Goal: Navigation & Orientation: Find specific page/section

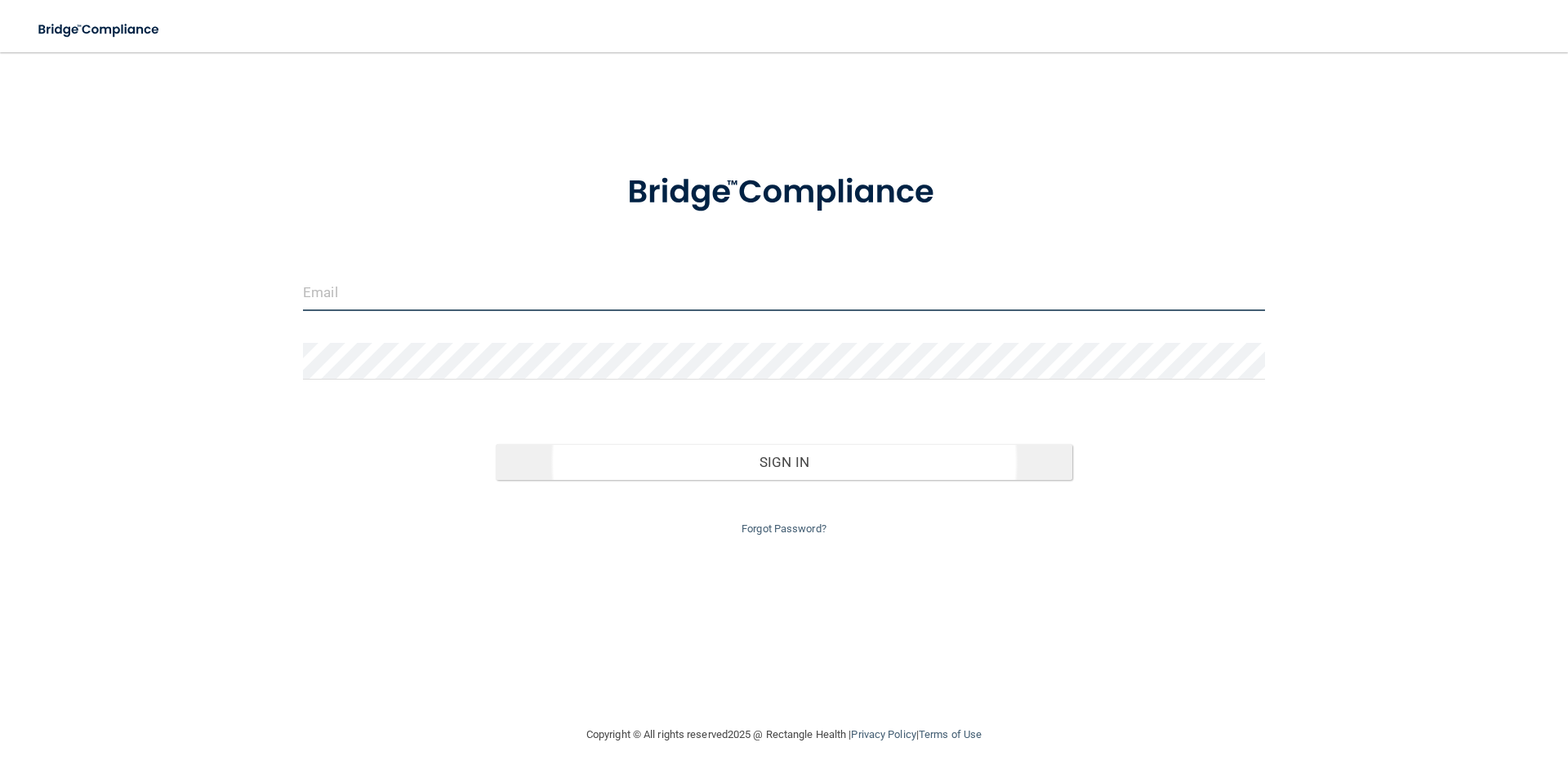
type input "[PERSON_NAME][EMAIL_ADDRESS][PERSON_NAME][DOMAIN_NAME]"
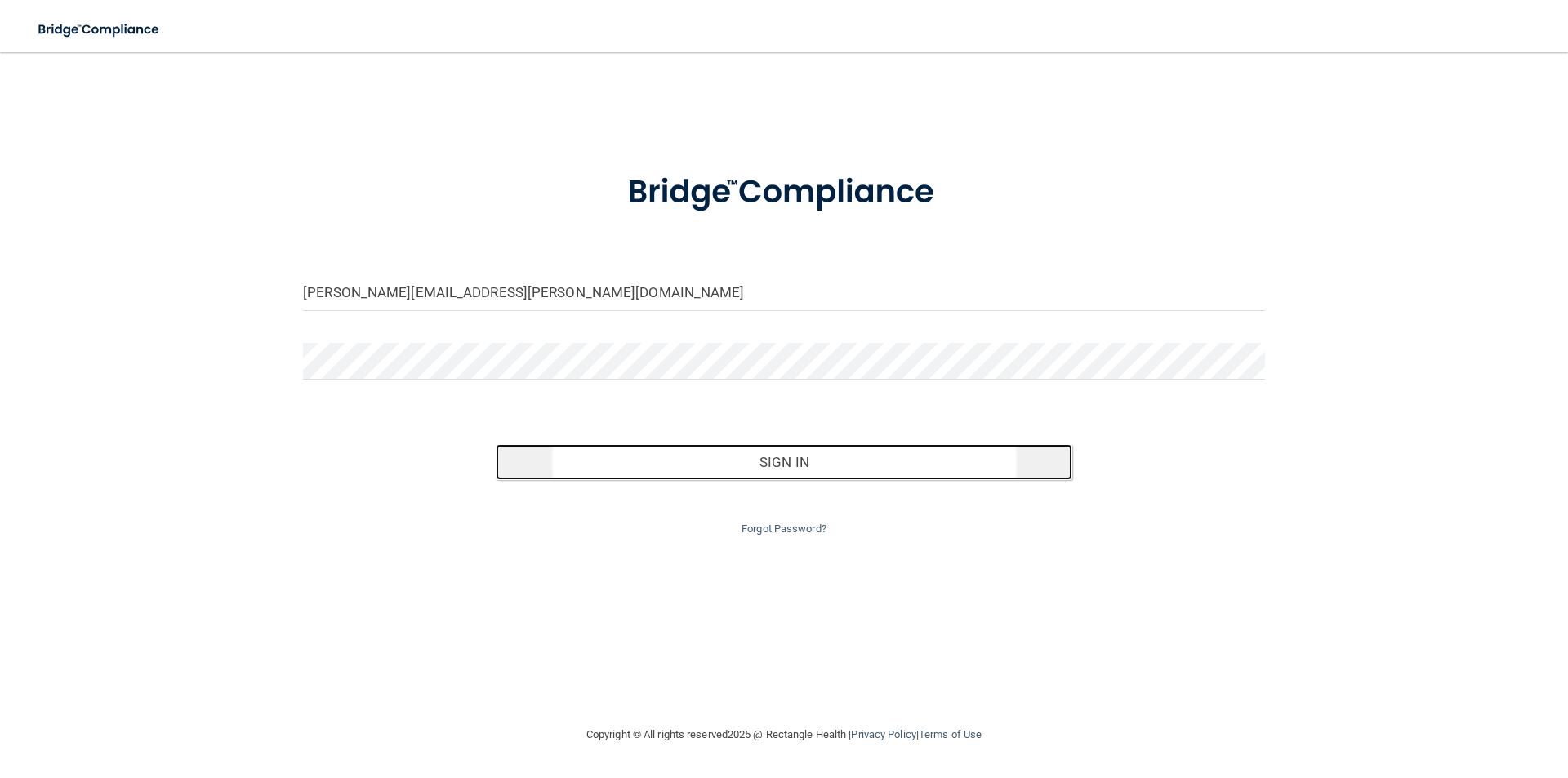
click at [739, 464] on button "Sign In" at bounding box center [784, 462] width 577 height 36
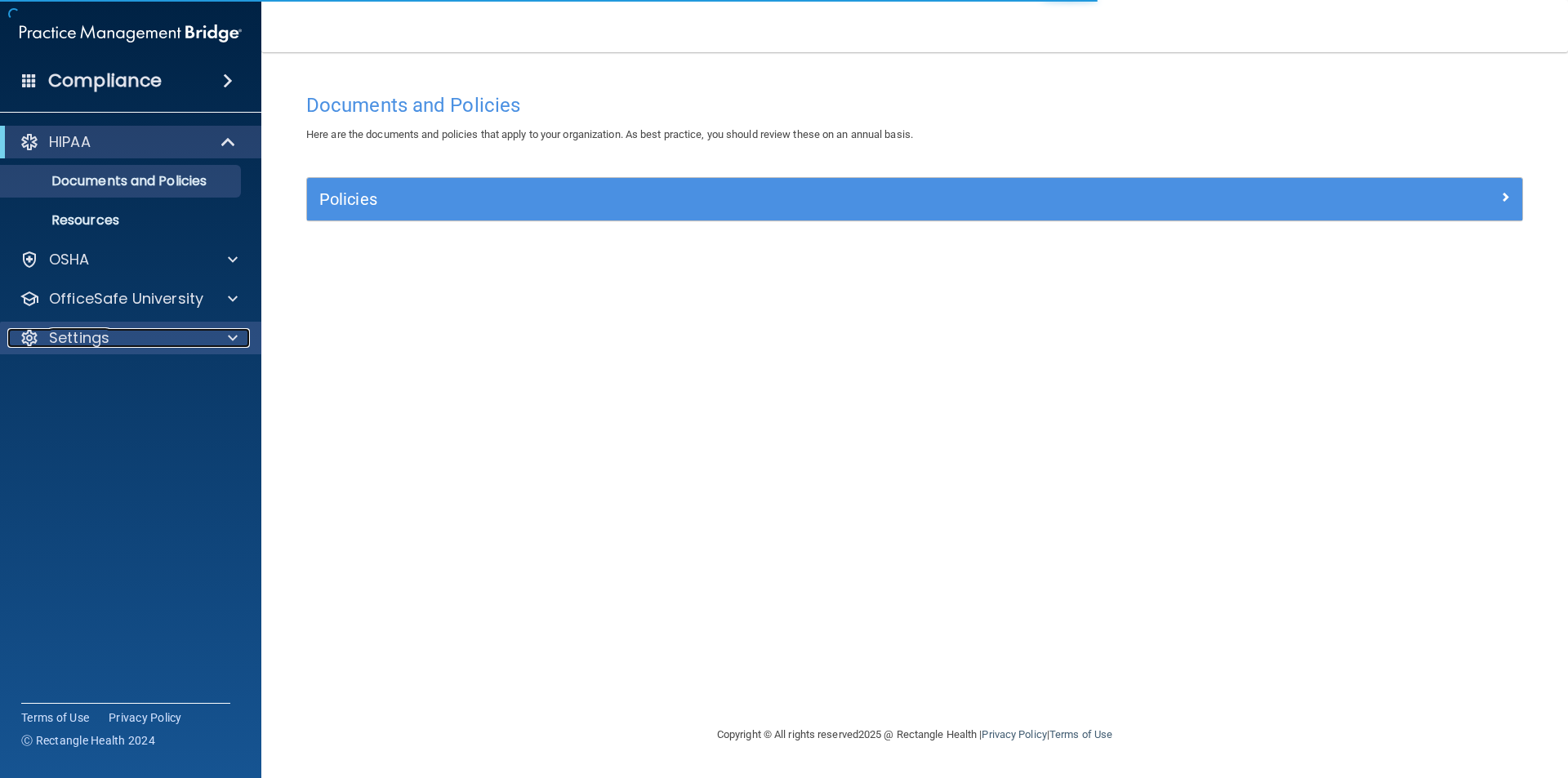
click at [121, 344] on div "Settings" at bounding box center [109, 338] width 202 height 20
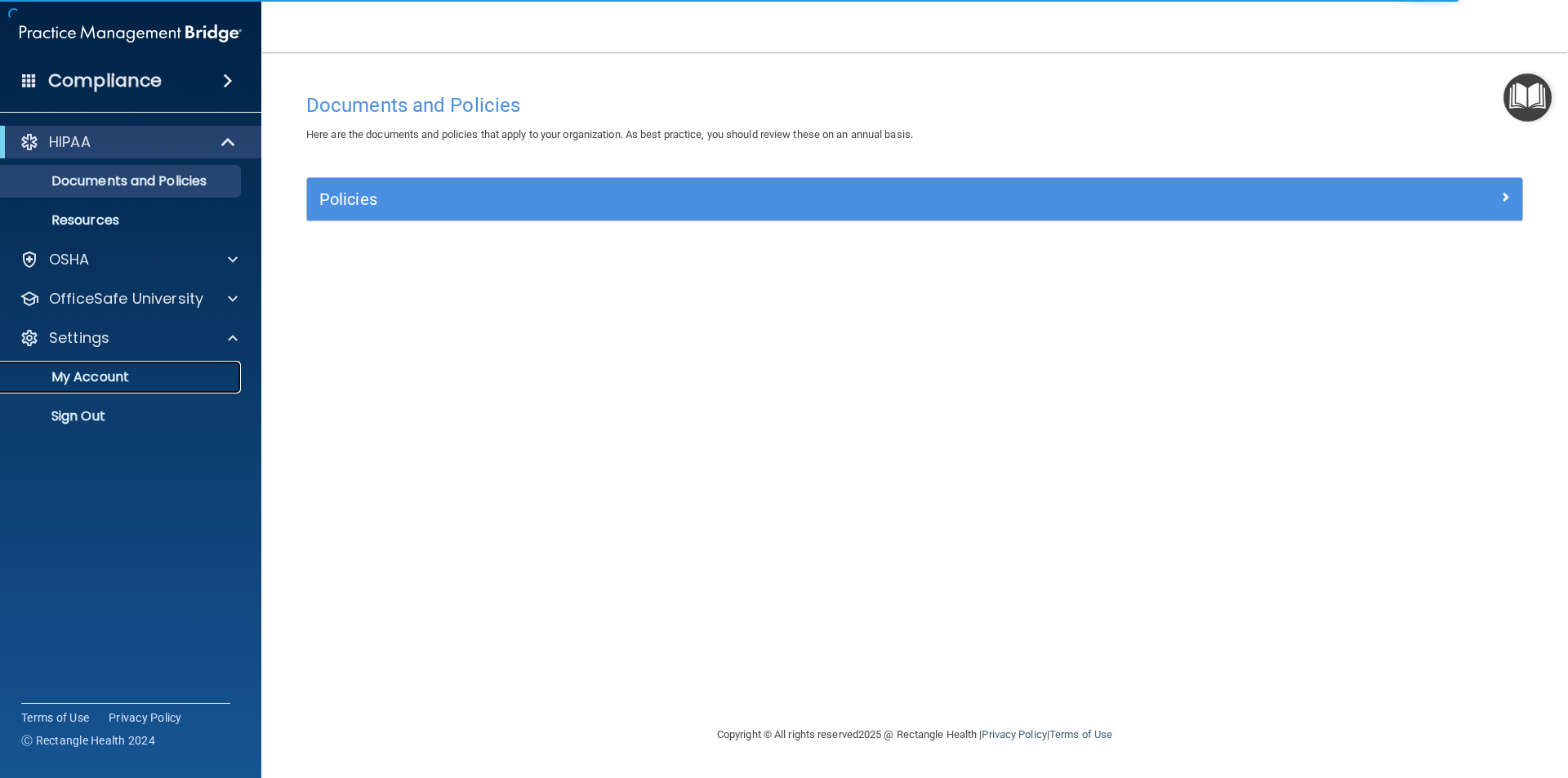
click at [123, 385] on p "My Account" at bounding box center [122, 377] width 223 height 17
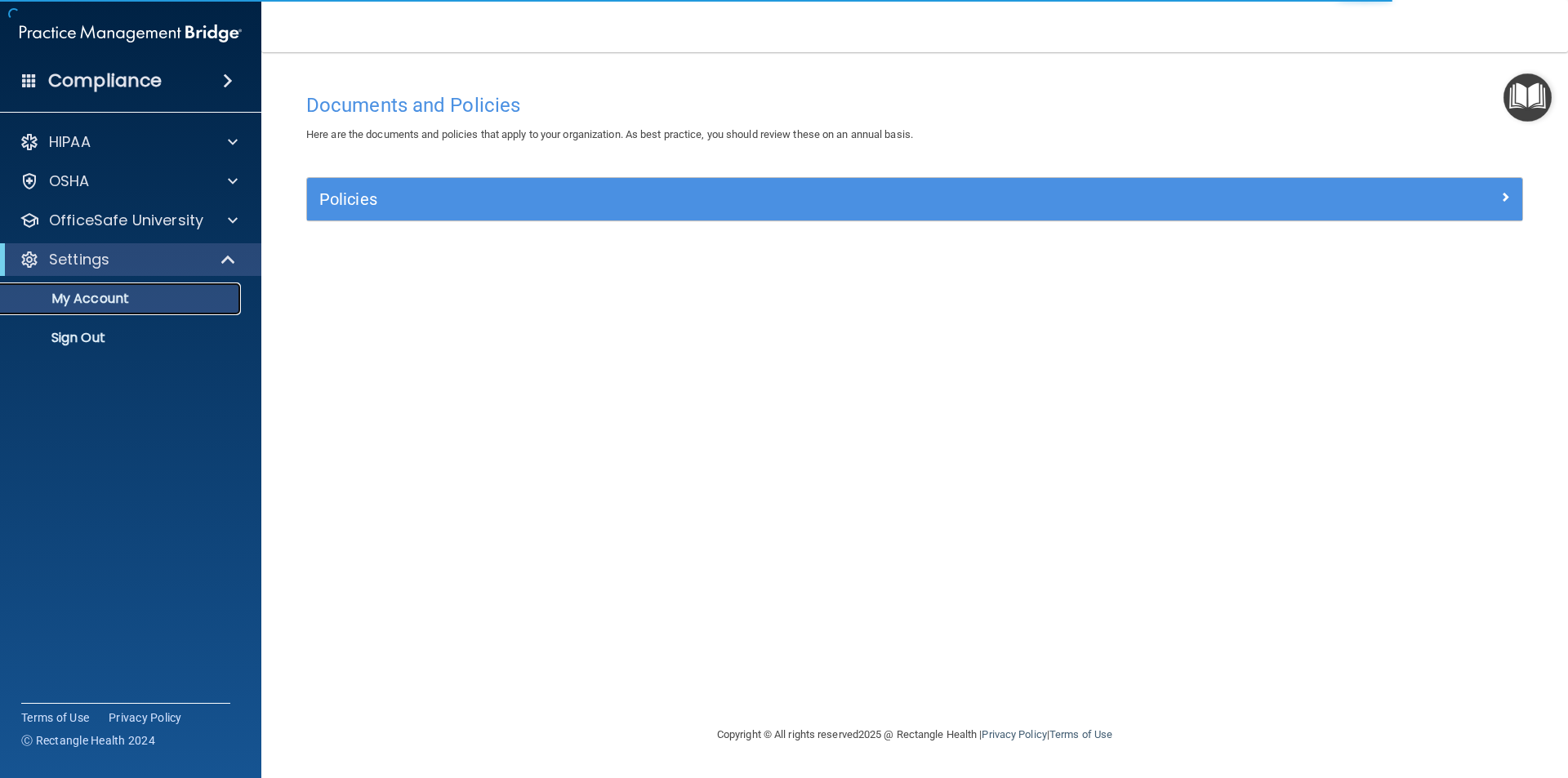
click at [144, 304] on p "My Account" at bounding box center [122, 299] width 223 height 17
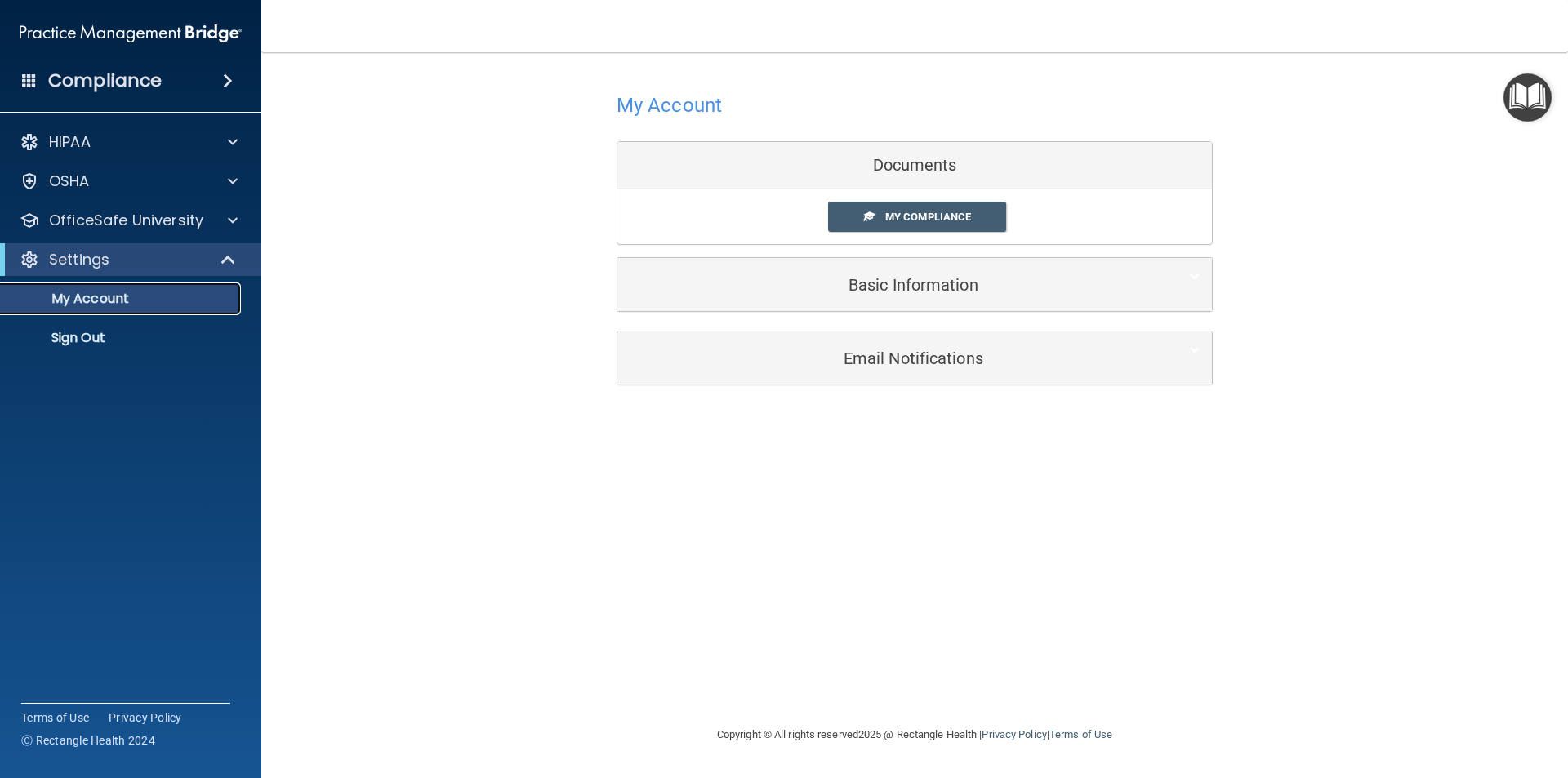
click at [140, 309] on link "My Account" at bounding box center [112, 299] width 257 height 32
click at [231, 417] on accordion "HIPAA Documents and Policies Report an Incident Business Associates Emergency P…" at bounding box center [131, 343] width 262 height 448
click at [115, 294] on p "My Account" at bounding box center [122, 299] width 223 height 17
drag, startPoint x: 403, startPoint y: 302, endPoint x: 115, endPoint y: 508, distance: 354.1
click at [360, 314] on div "My Account Documents My Compliance My Compliance My BAA Basic Information Full …" at bounding box center [914, 236] width 1241 height 336
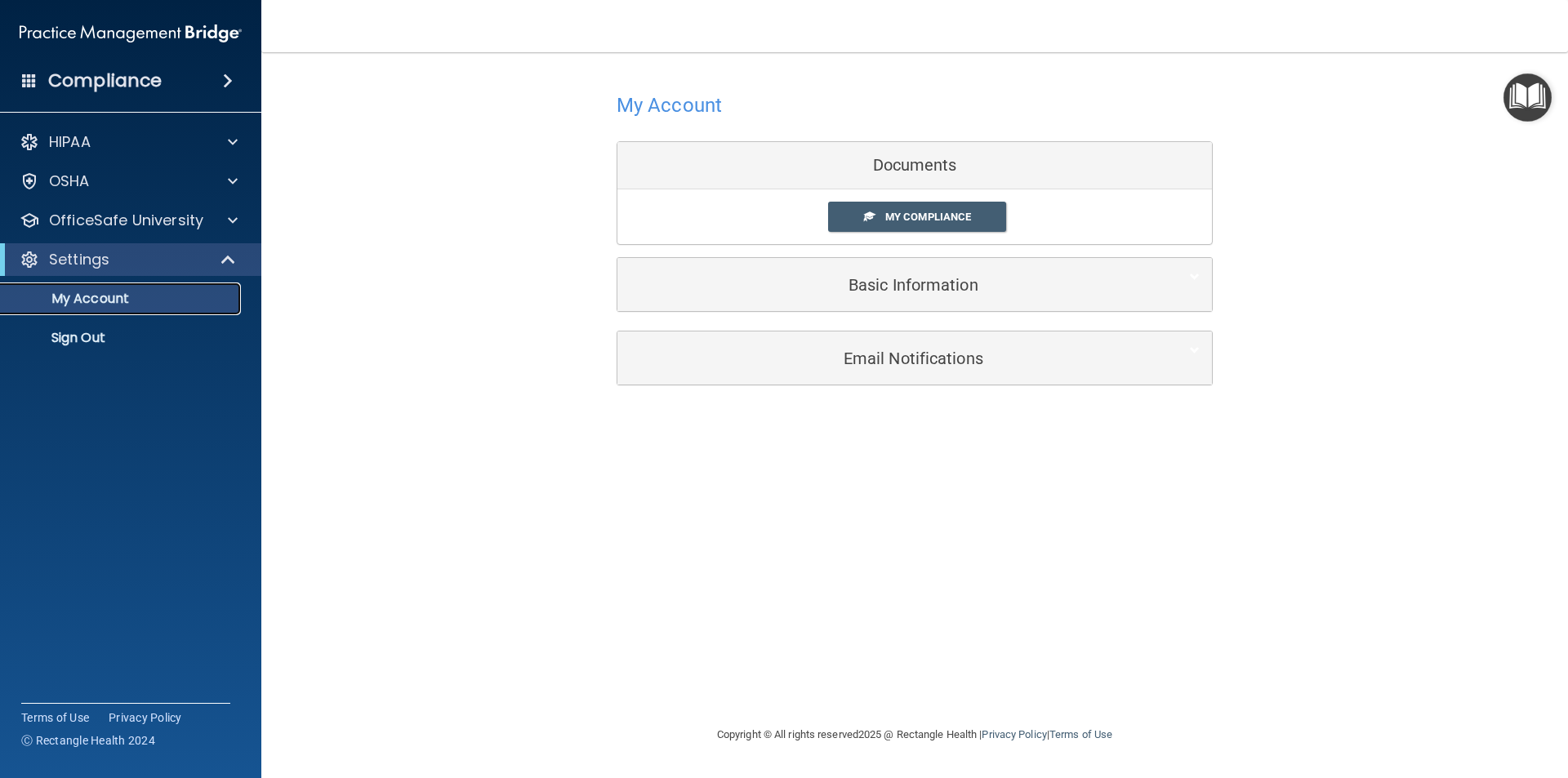
click at [117, 298] on p "My Account" at bounding box center [122, 299] width 223 height 17
click at [231, 182] on span at bounding box center [233, 182] width 10 height 20
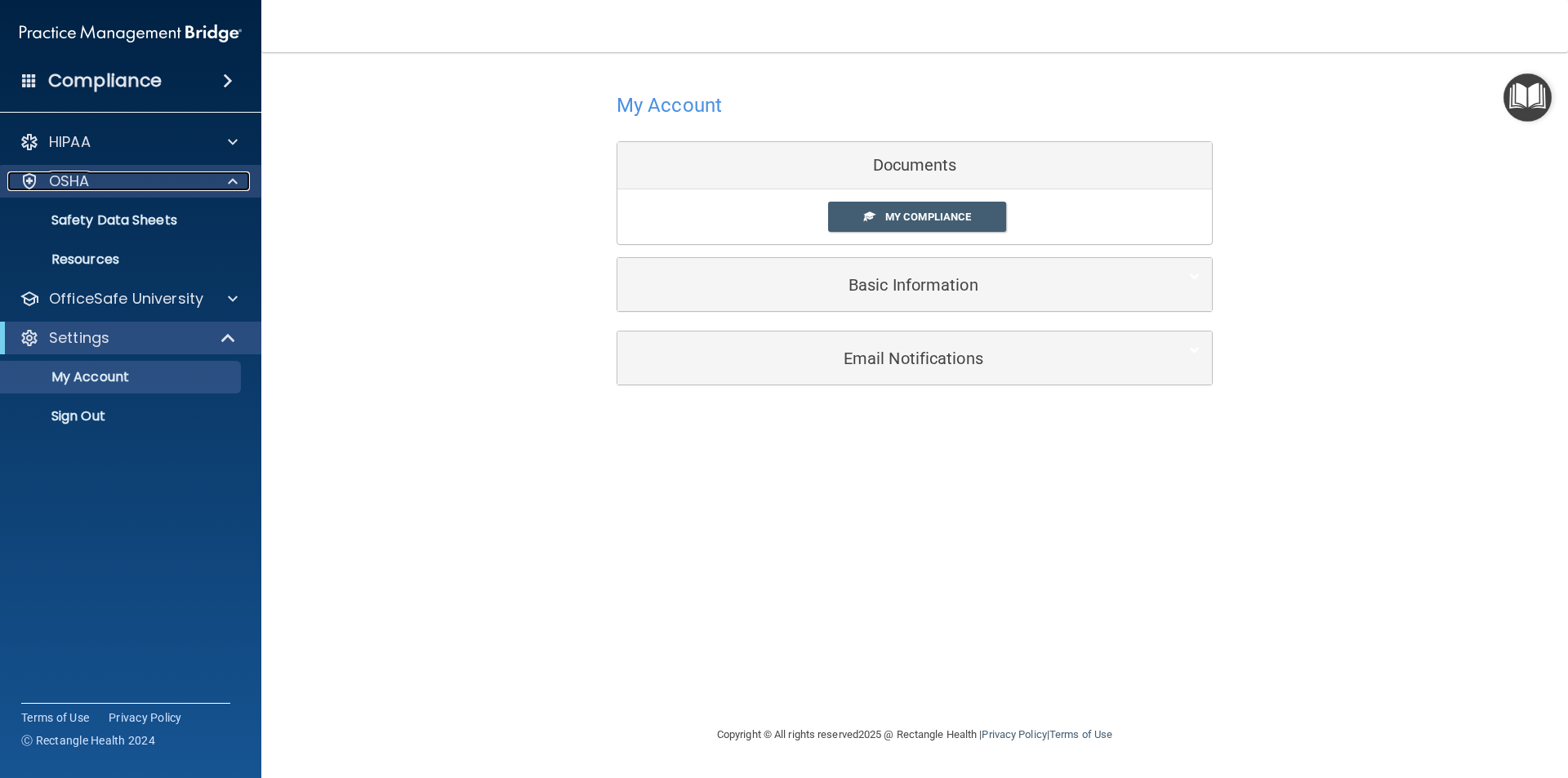
click at [231, 182] on span at bounding box center [233, 182] width 10 height 20
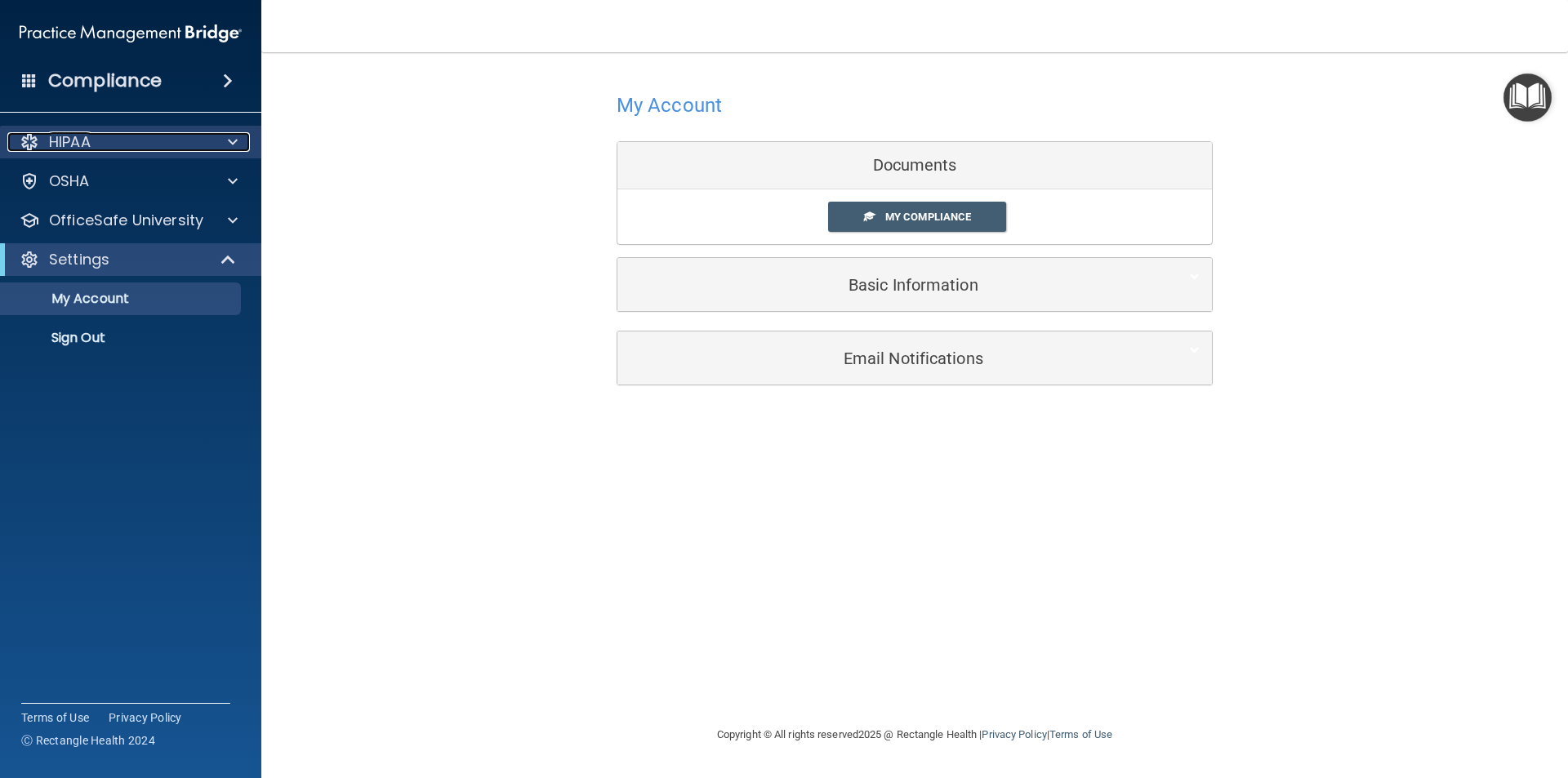
click at [229, 134] on span at bounding box center [233, 143] width 10 height 20
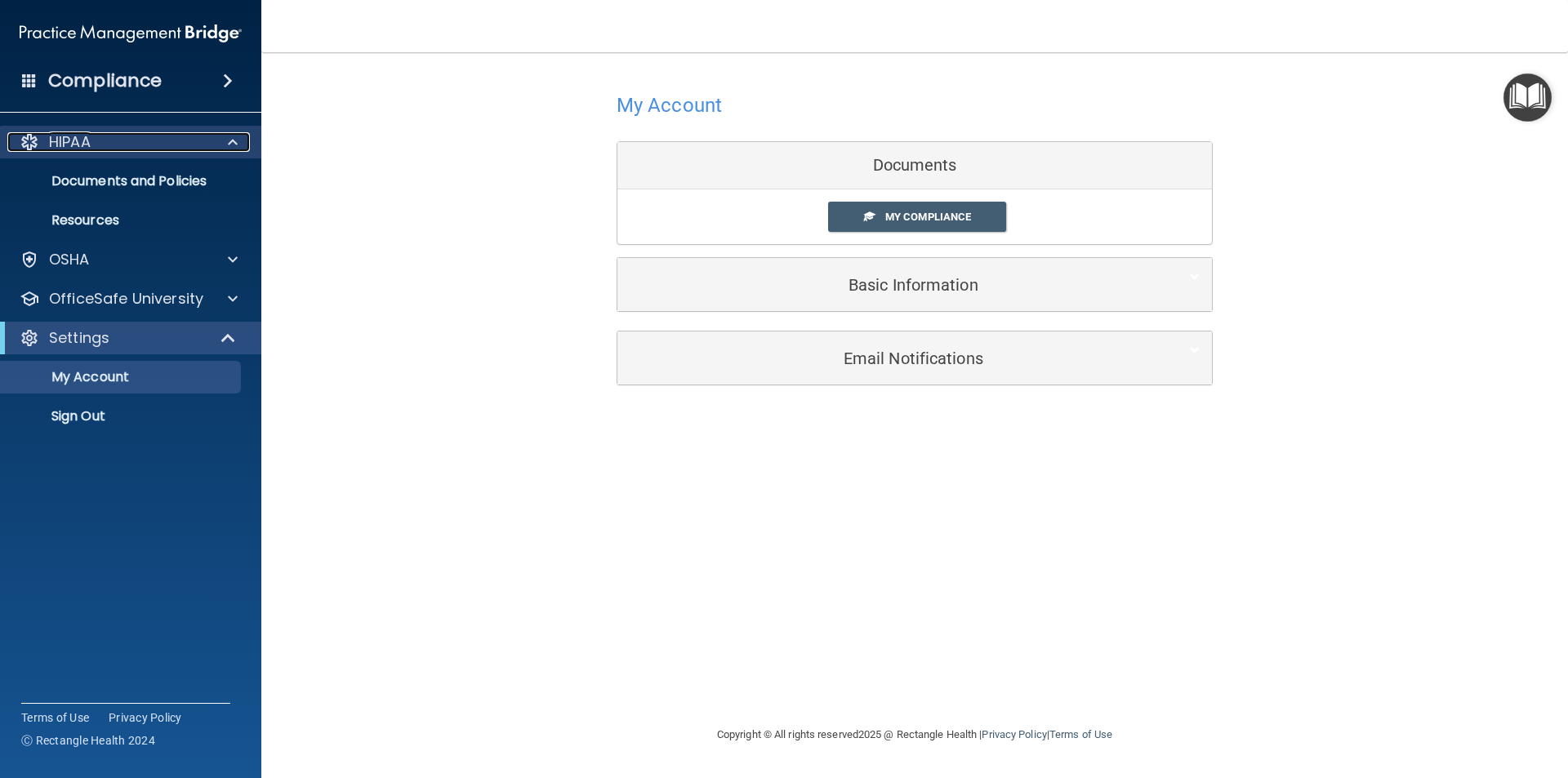
click at [229, 134] on span at bounding box center [233, 143] width 10 height 20
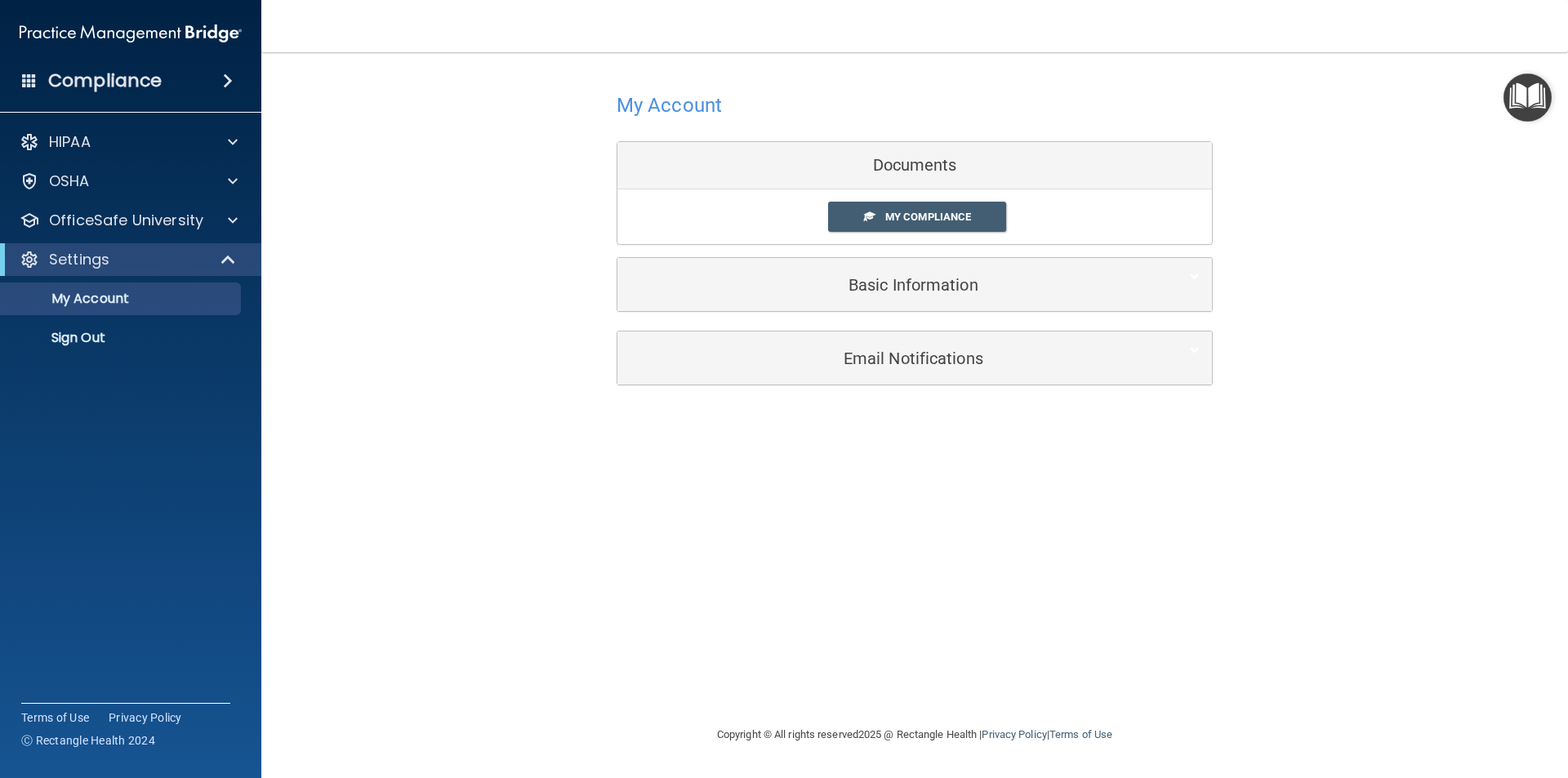
click at [224, 79] on span at bounding box center [228, 81] width 10 height 20
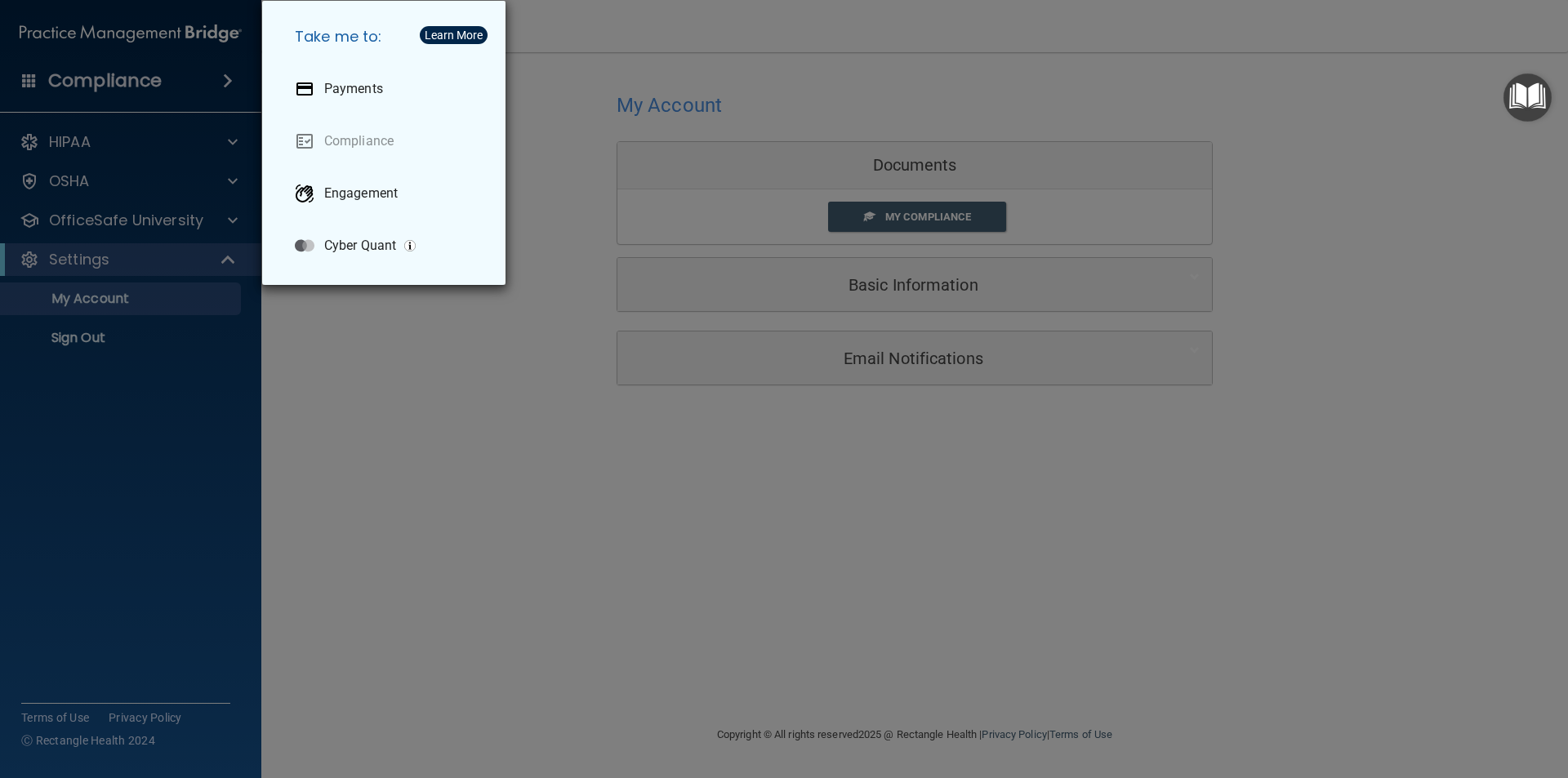
click at [562, 173] on div "Take me to: Payments Compliance Engagement Cyber Quant" at bounding box center [784, 389] width 1568 height 778
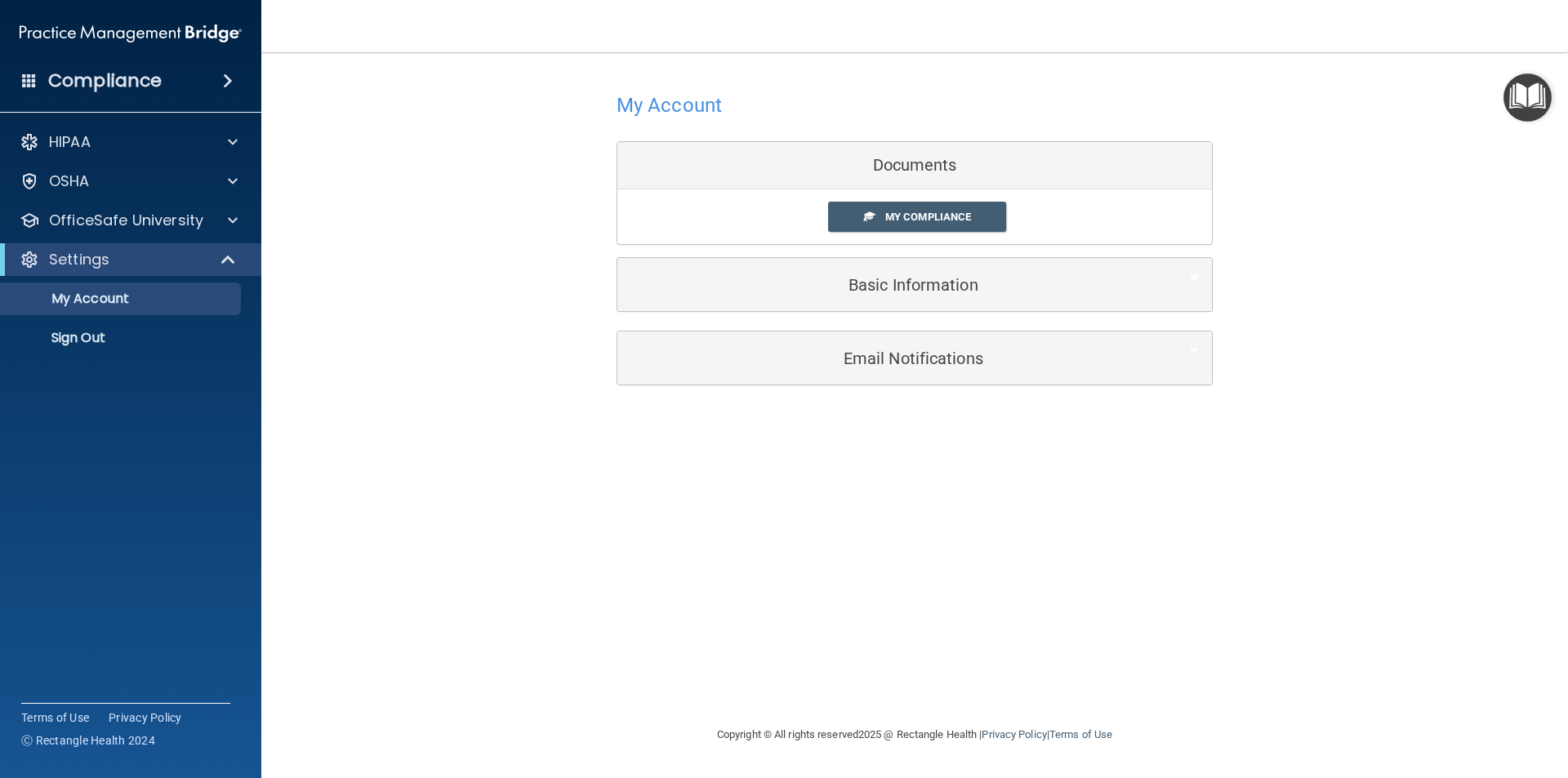
click at [179, 74] on div "Compliance" at bounding box center [130, 80] width 261 height 36
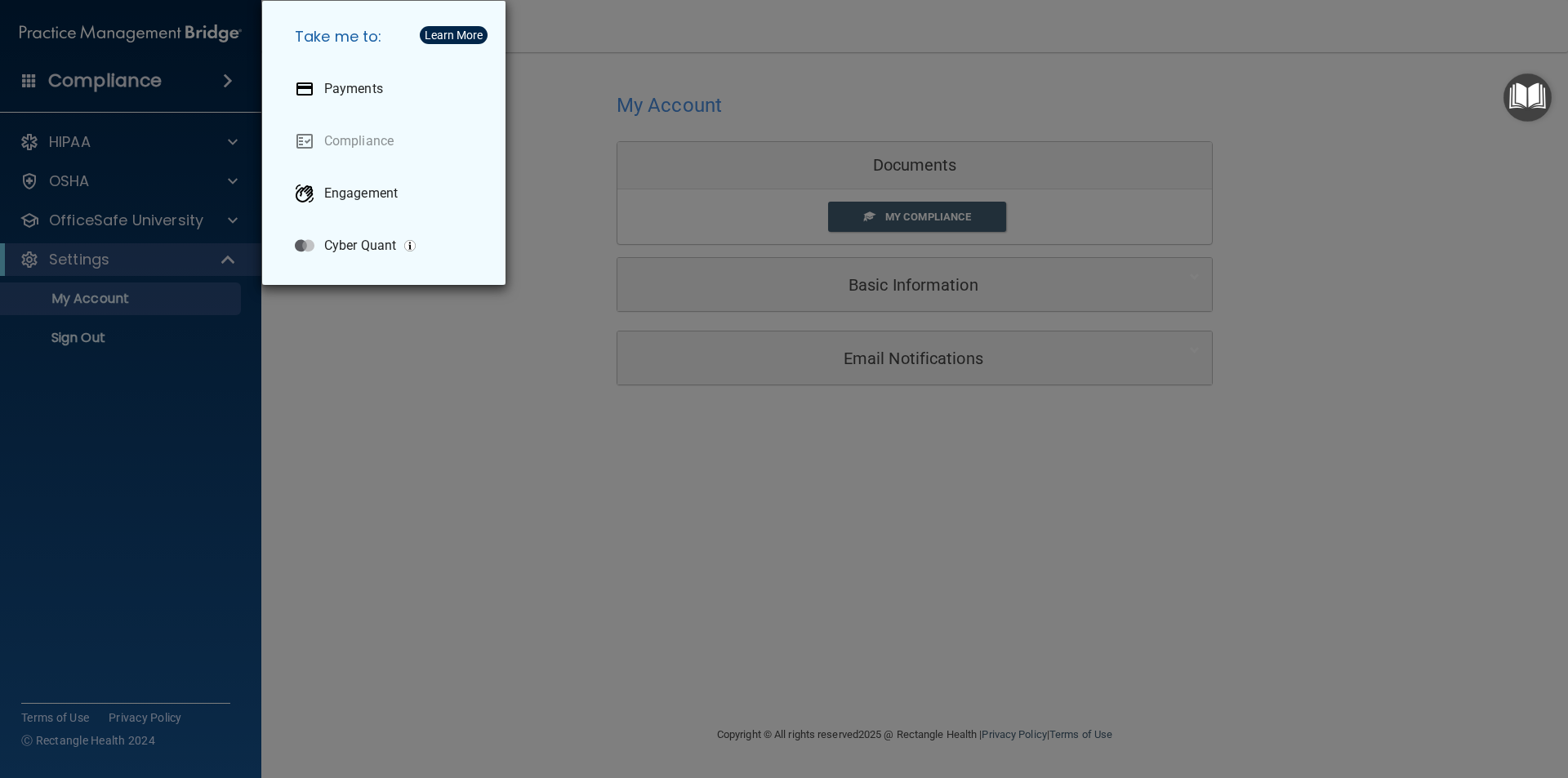
click at [456, 406] on div "Take me to: Payments Compliance Engagement Cyber Quant" at bounding box center [784, 389] width 1568 height 778
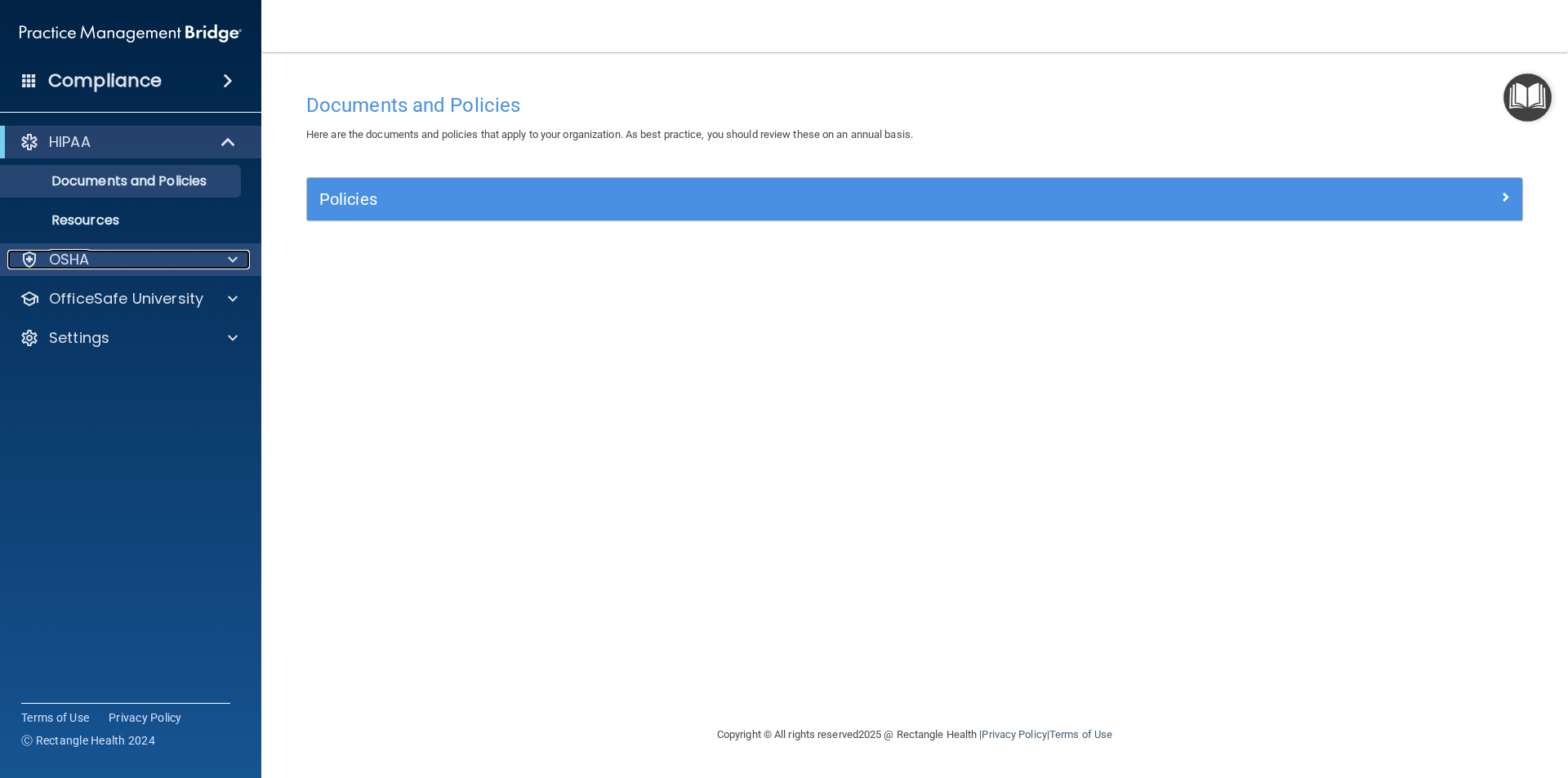
click at [145, 257] on div "OSHA" at bounding box center [109, 260] width 202 height 20
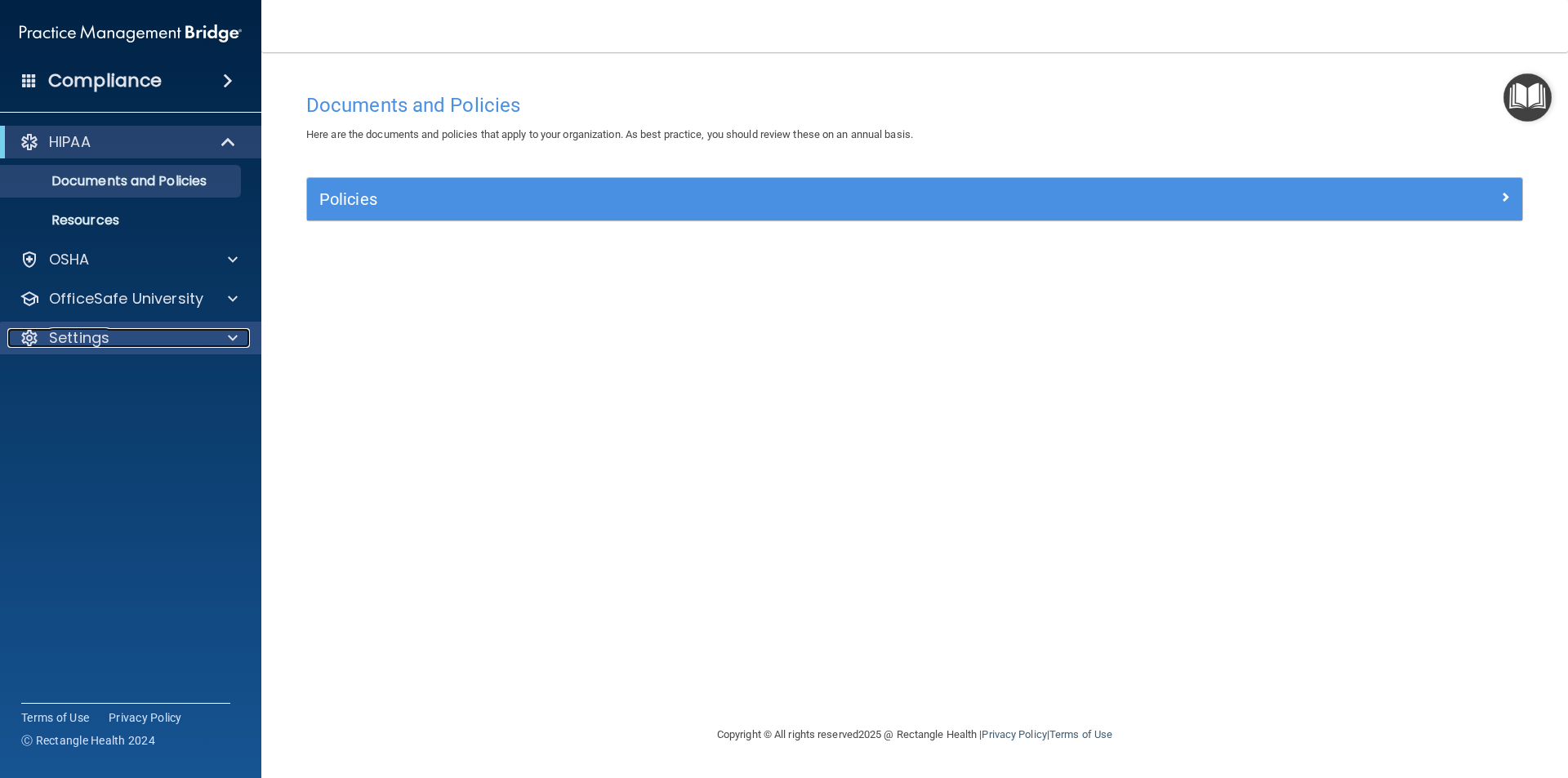
click at [85, 345] on p "Settings" at bounding box center [79, 338] width 61 height 20
click at [512, 421] on div "Documents and Policies Here are the documents and policies that apply to your o…" at bounding box center [914, 405] width 1241 height 640
click at [27, 80] on span at bounding box center [30, 80] width 15 height 15
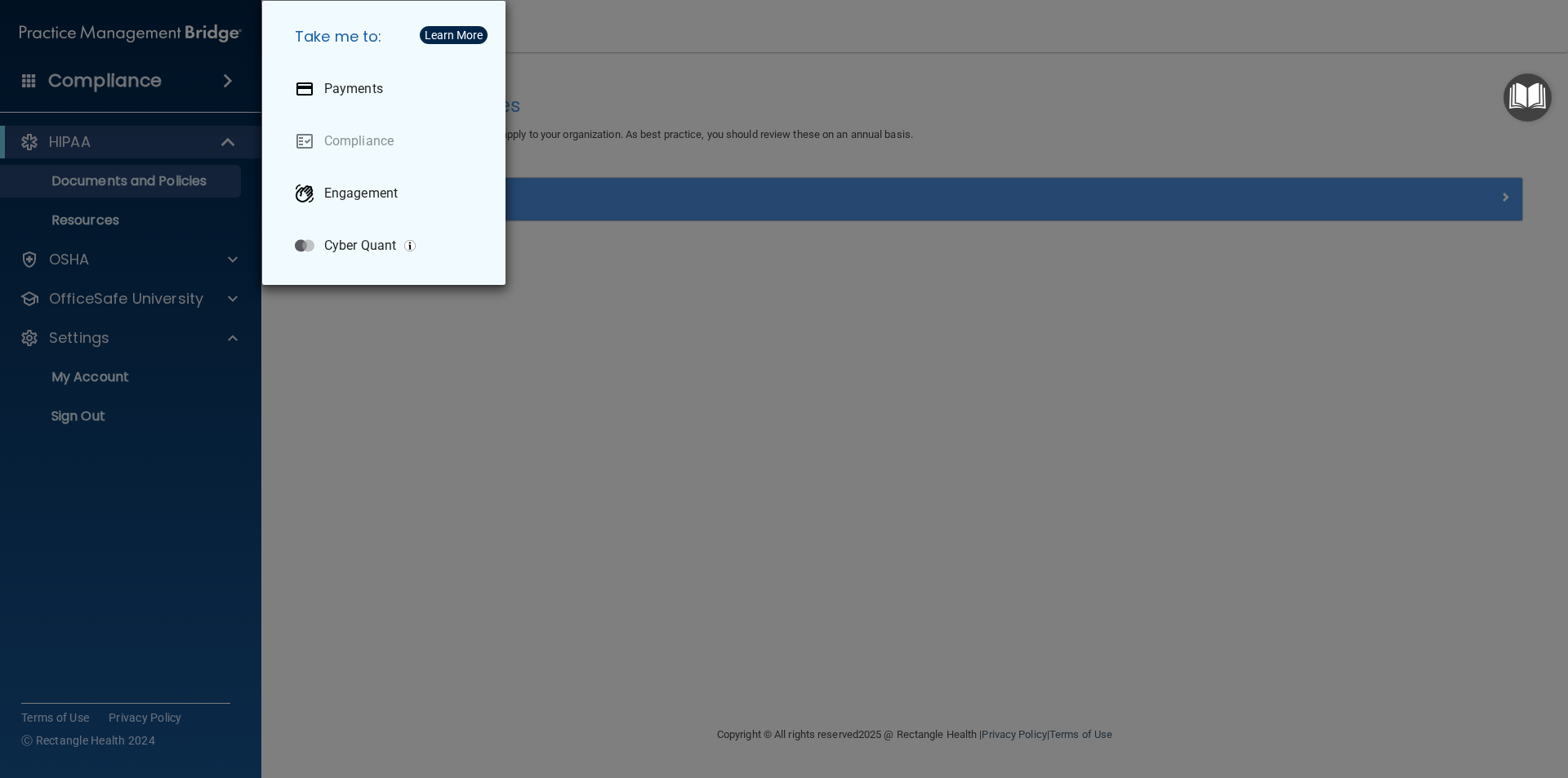
click at [718, 357] on div "Take me to: Payments Compliance Engagement Cyber Quant" at bounding box center [784, 389] width 1568 height 778
